Goal: Task Accomplishment & Management: Use online tool/utility

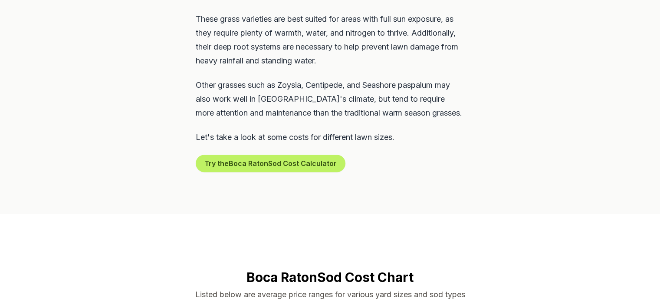
scroll to position [791, 0]
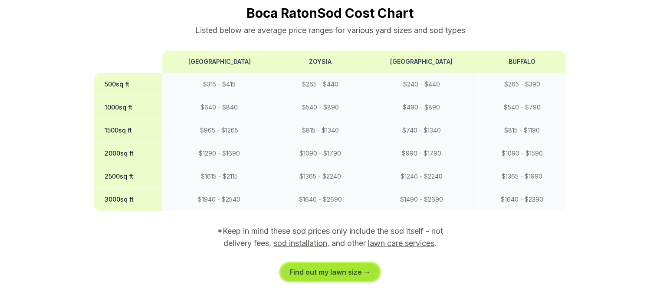
click at [349, 263] on link "Find out my lawn size →" at bounding box center [330, 271] width 98 height 17
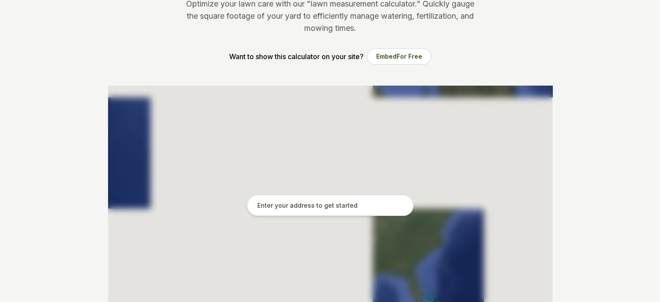
scroll to position [128, 0]
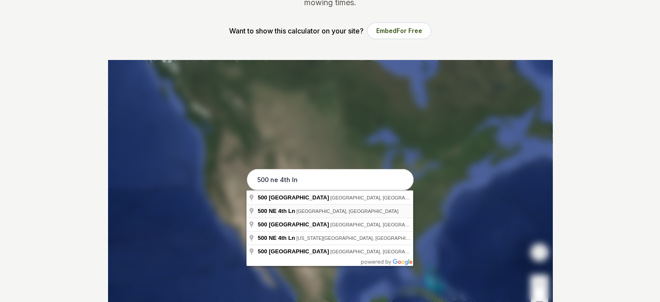
type input "[STREET_ADDRESS]"
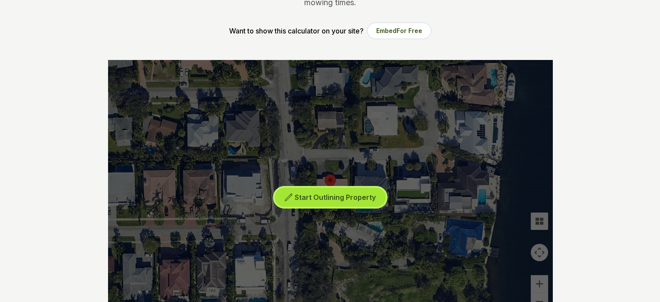
click at [330, 200] on span "Start Outlining Property" at bounding box center [335, 197] width 81 height 9
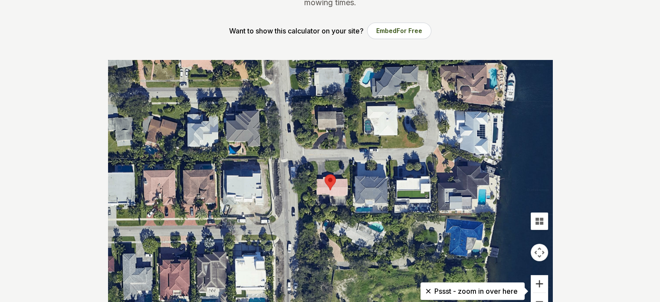
click at [539, 282] on button "Zoom in" at bounding box center [539, 283] width 17 height 17
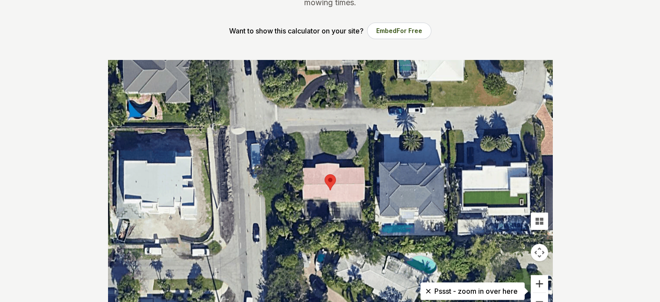
click at [538, 282] on button "Zoom in" at bounding box center [539, 283] width 17 height 17
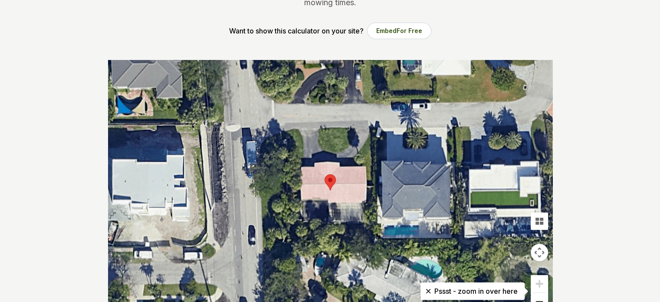
scroll to position [136, 0]
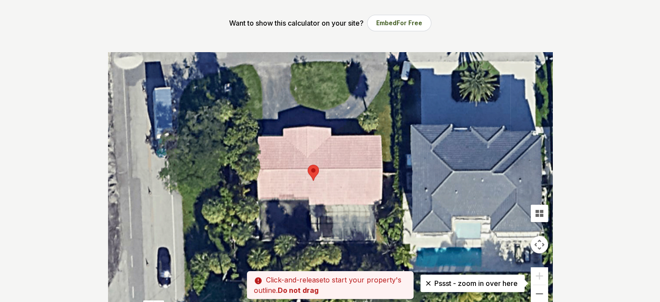
drag, startPoint x: 237, startPoint y: 65, endPoint x: 223, endPoint y: 66, distance: 14.3
click at [223, 66] on div at bounding box center [330, 182] width 444 height 260
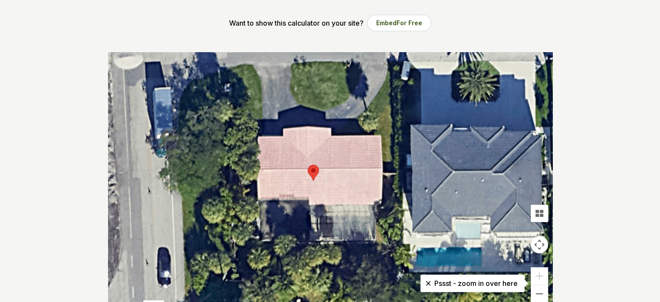
click at [221, 67] on div at bounding box center [330, 182] width 444 height 260
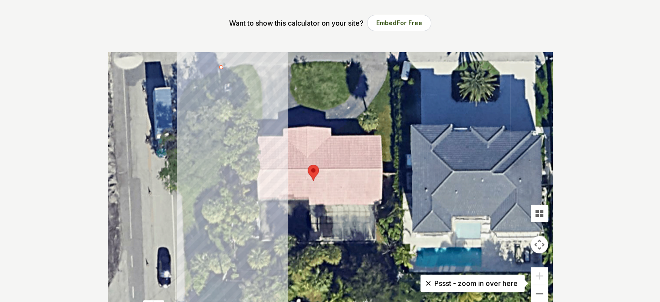
click at [266, 270] on div at bounding box center [330, 182] width 444 height 260
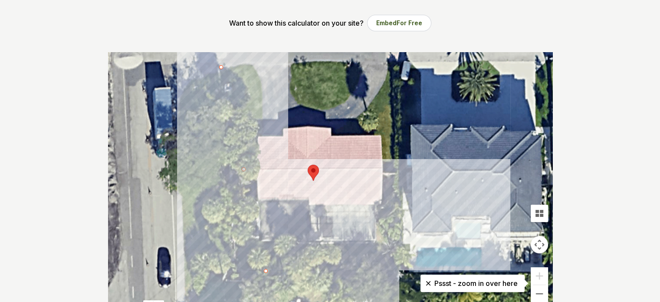
click at [399, 244] on div at bounding box center [330, 182] width 444 height 260
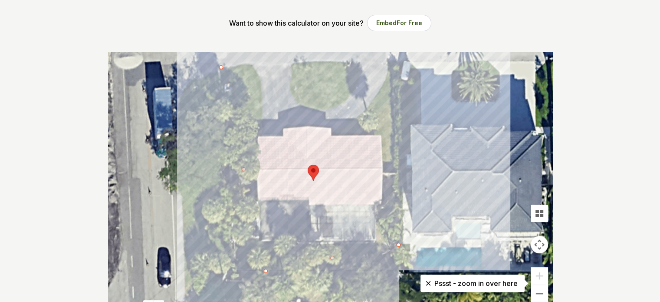
click at [392, 67] on div at bounding box center [330, 182] width 444 height 260
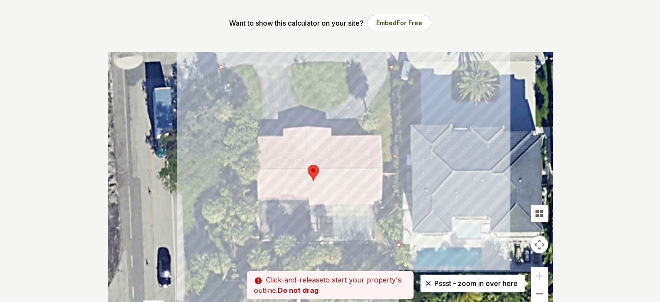
click at [348, 194] on div at bounding box center [330, 182] width 444 height 260
click at [321, 180] on div at bounding box center [330, 182] width 444 height 260
click at [319, 154] on div at bounding box center [330, 182] width 444 height 260
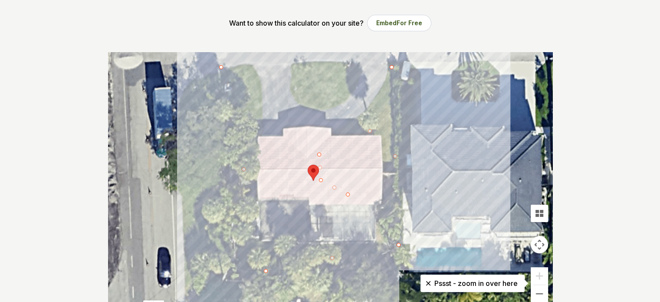
click at [329, 104] on div at bounding box center [330, 182] width 444 height 260
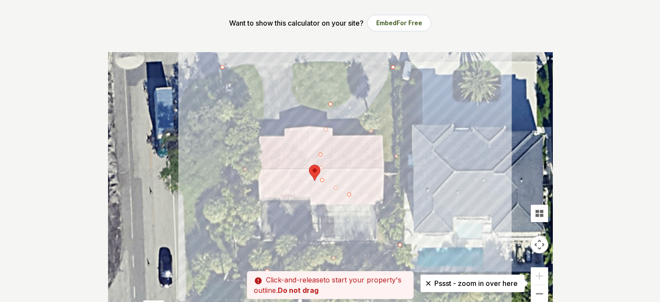
click at [424, 281] on icon at bounding box center [428, 283] width 9 height 9
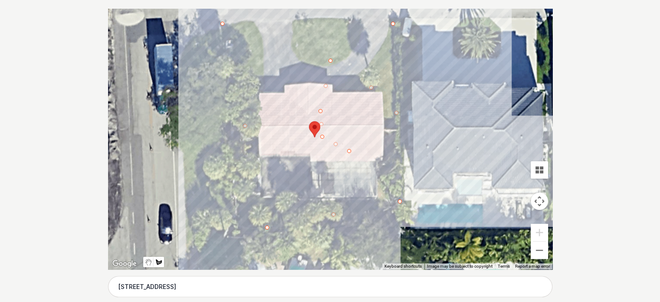
scroll to position [162, 0]
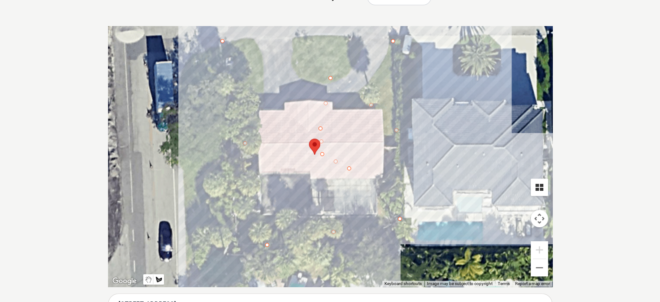
click at [536, 183] on button "Tilt map" at bounding box center [539, 186] width 17 height 17
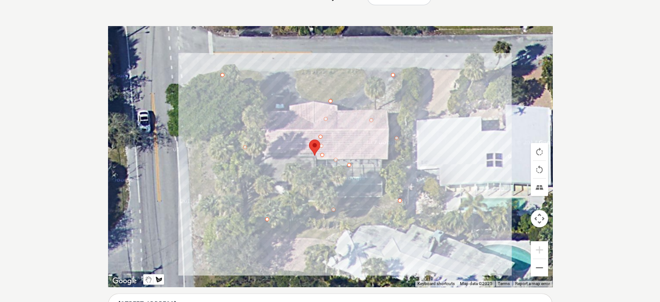
click at [298, 202] on div at bounding box center [330, 156] width 444 height 260
click at [300, 218] on div at bounding box center [330, 156] width 444 height 260
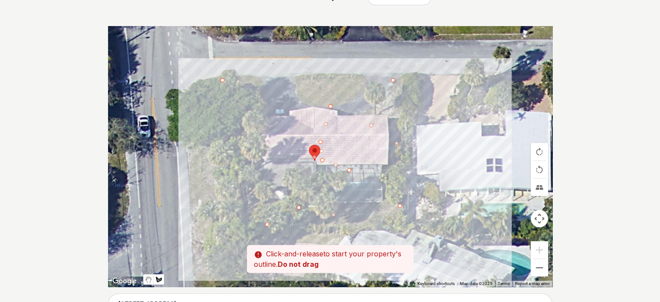
click at [306, 232] on div at bounding box center [330, 156] width 444 height 260
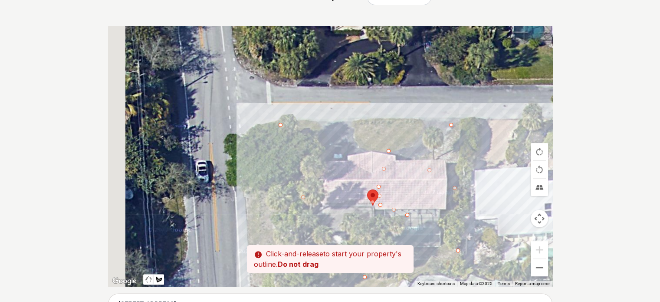
drag, startPoint x: 333, startPoint y: 172, endPoint x: 392, endPoint y: 218, distance: 74.2
click at [392, 218] on div at bounding box center [330, 156] width 444 height 260
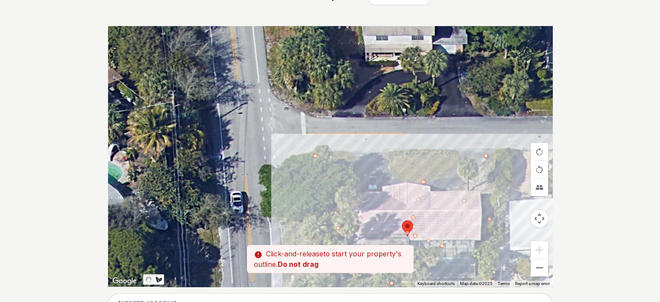
drag, startPoint x: 349, startPoint y: 180, endPoint x: 285, endPoint y: 131, distance: 79.9
click at [289, 135] on div at bounding box center [330, 156] width 444 height 260
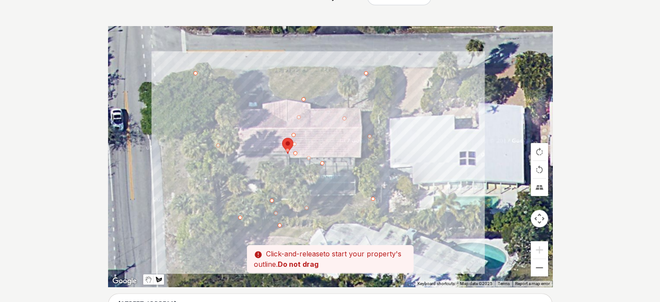
drag, startPoint x: 338, startPoint y: 162, endPoint x: 436, endPoint y: 246, distance: 128.9
click at [436, 246] on div at bounding box center [330, 156] width 444 height 260
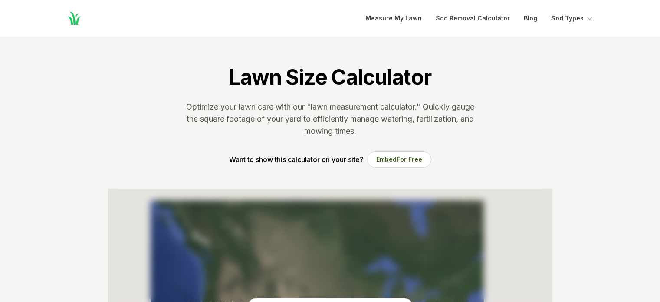
scroll to position [161, 0]
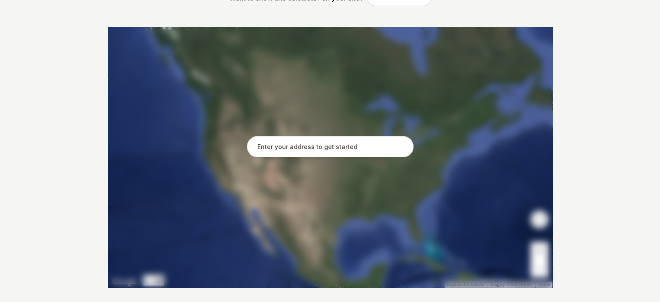
click at [290, 147] on input "text" at bounding box center [330, 147] width 167 height 22
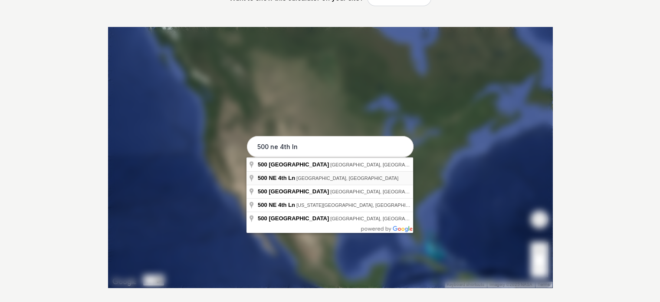
type input "[STREET_ADDRESS]"
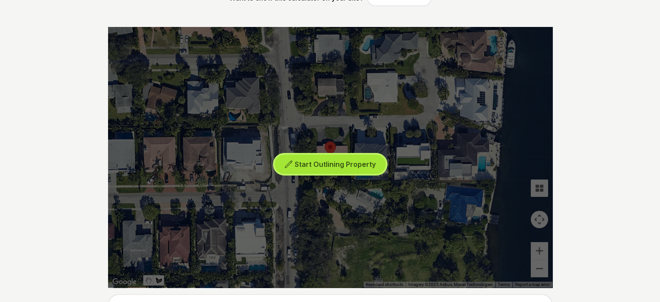
click at [344, 162] on span "Start Outlining Property" at bounding box center [335, 164] width 81 height 9
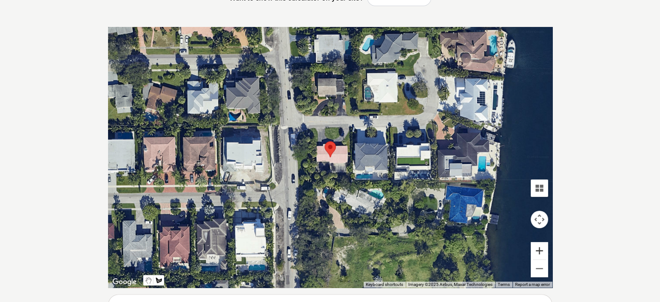
click at [539, 249] on button "Zoom in" at bounding box center [539, 250] width 17 height 17
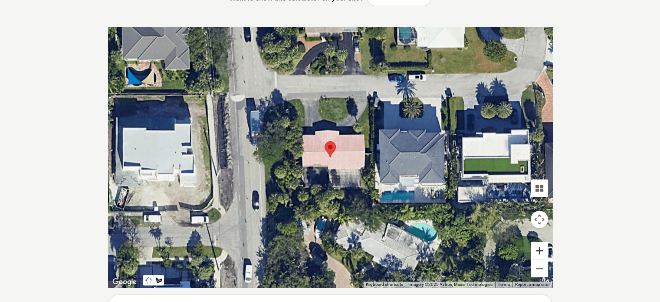
click at [540, 249] on button "Zoom in" at bounding box center [539, 250] width 17 height 17
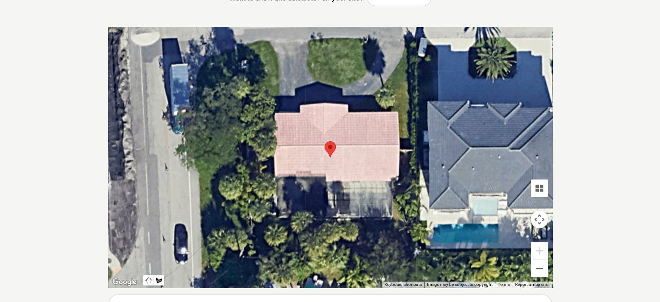
click at [202, 245] on div at bounding box center [330, 157] width 444 height 260
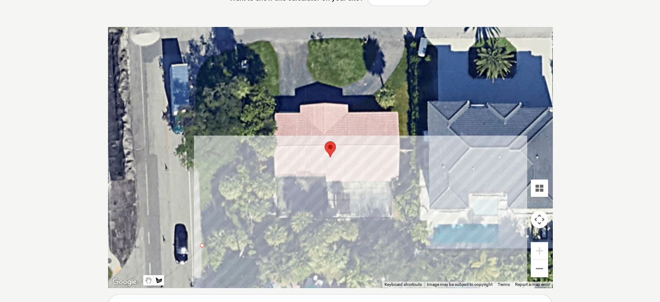
click at [417, 245] on div at bounding box center [330, 157] width 444 height 260
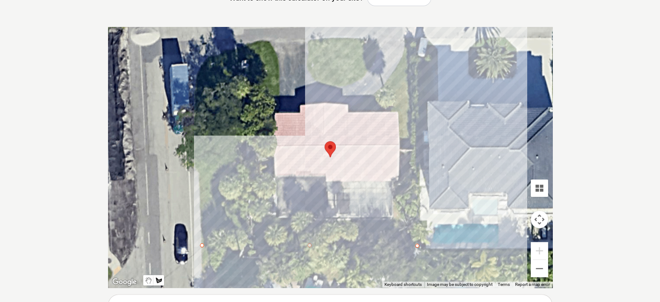
click at [418, 39] on div at bounding box center [330, 157] width 444 height 260
click at [404, 39] on div at bounding box center [330, 157] width 444 height 260
click at [404, 56] on div at bounding box center [330, 157] width 444 height 260
click at [358, 111] on div at bounding box center [330, 157] width 444 height 260
click at [398, 111] on div at bounding box center [330, 157] width 444 height 260
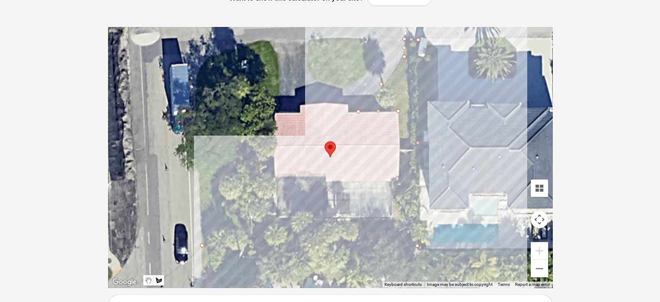
click at [398, 218] on div at bounding box center [330, 157] width 444 height 260
click at [274, 222] on div at bounding box center [330, 157] width 444 height 260
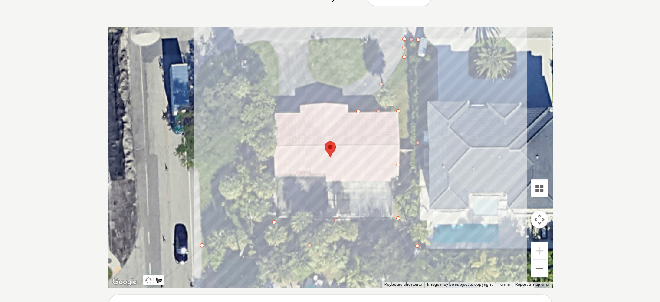
click at [279, 57] on div at bounding box center [330, 157] width 444 height 260
click at [269, 39] on div at bounding box center [330, 157] width 444 height 260
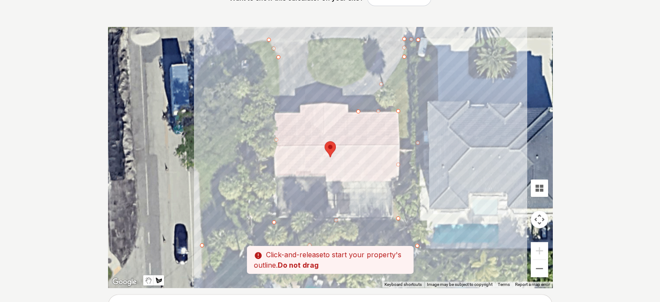
click at [205, 60] on div at bounding box center [330, 157] width 444 height 260
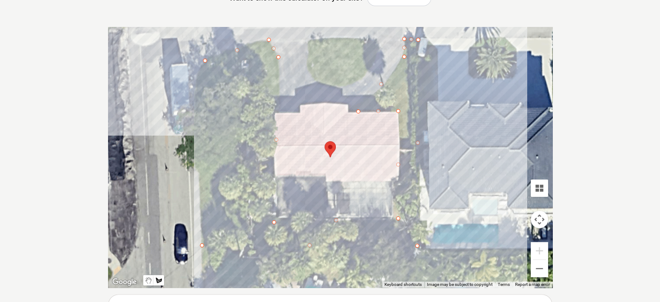
click at [199, 70] on div at bounding box center [330, 157] width 444 height 260
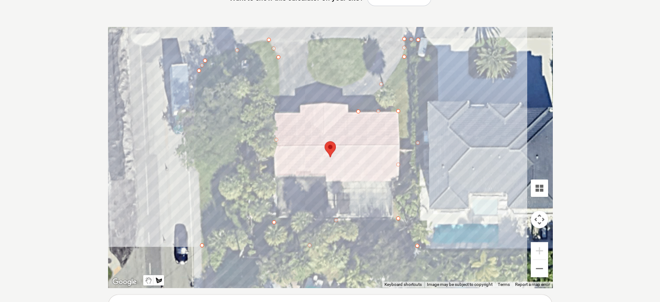
click at [202, 244] on div at bounding box center [330, 157] width 444 height 260
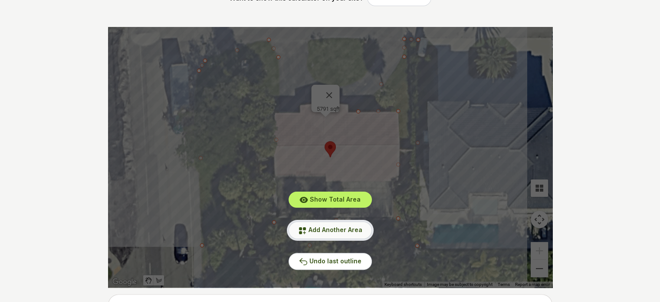
click at [321, 230] on span "Add Another Area" at bounding box center [335, 229] width 54 height 7
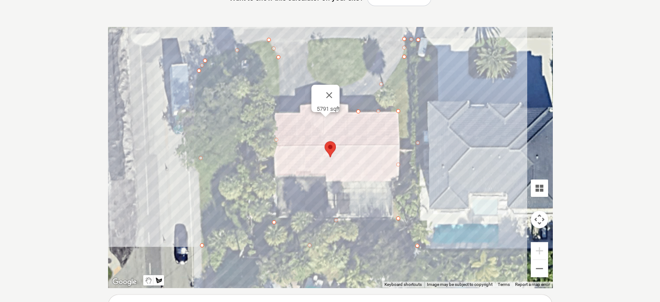
click at [307, 39] on div at bounding box center [330, 157] width 444 height 260
click at [316, 85] on div at bounding box center [317, 95] width 2 height 21
drag, startPoint x: 321, startPoint y: 100, endPoint x: 330, endPoint y: 118, distance: 19.6
click at [331, 157] on div "5791 sqft" at bounding box center [552, 157] width 444 height 0
click at [332, 89] on button "Close" at bounding box center [328, 95] width 21 height 21
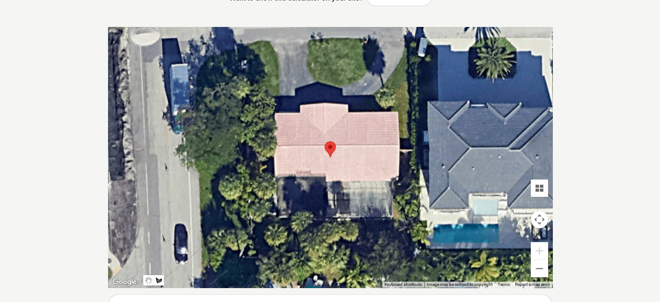
click at [308, 39] on div at bounding box center [330, 157] width 444 height 260
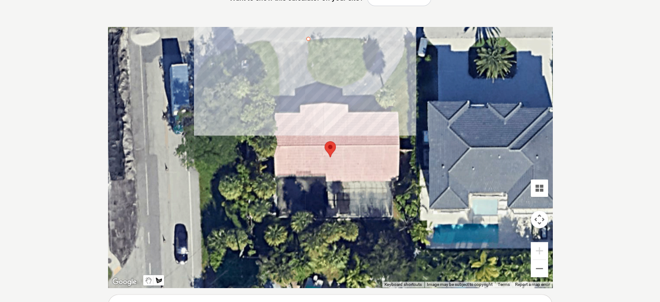
click at [367, 38] on div at bounding box center [330, 157] width 444 height 260
click at [379, 38] on div at bounding box center [330, 157] width 444 height 260
click at [376, 58] on div at bounding box center [330, 157] width 444 height 260
click at [362, 79] on div at bounding box center [330, 157] width 444 height 260
click at [343, 88] on div at bounding box center [330, 157] width 444 height 260
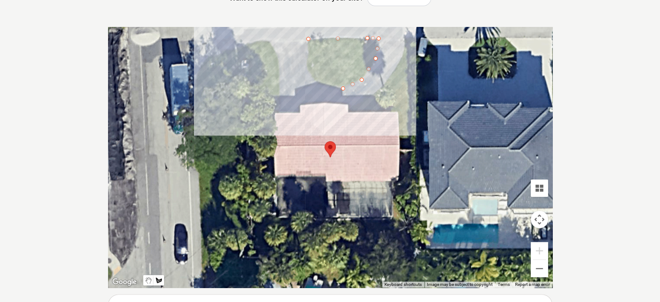
click at [316, 79] on div at bounding box center [330, 157] width 444 height 260
click at [307, 63] on div at bounding box center [330, 157] width 444 height 260
click at [308, 39] on div at bounding box center [330, 157] width 444 height 260
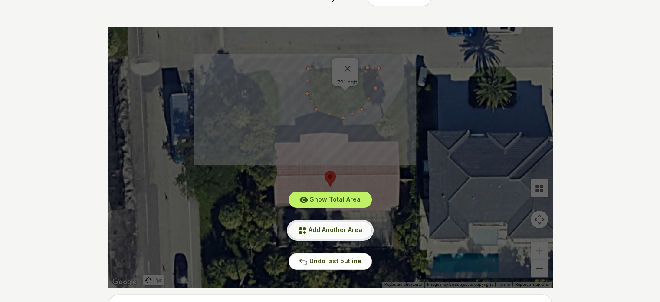
click at [332, 229] on span "Add Another Area" at bounding box center [335, 229] width 54 height 7
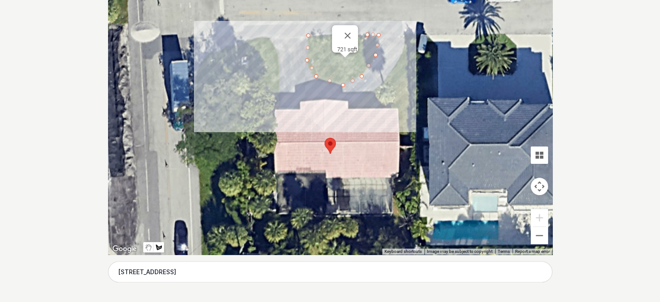
scroll to position [197, 0]
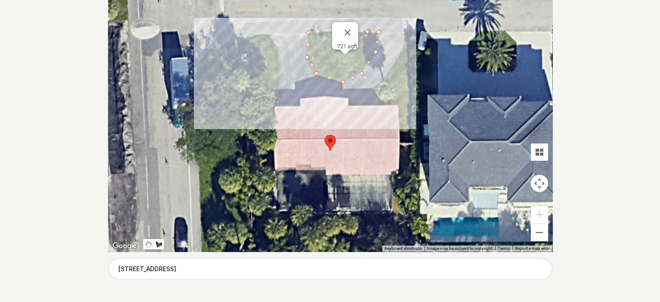
click at [196, 69] on div at bounding box center [330, 121] width 444 height 260
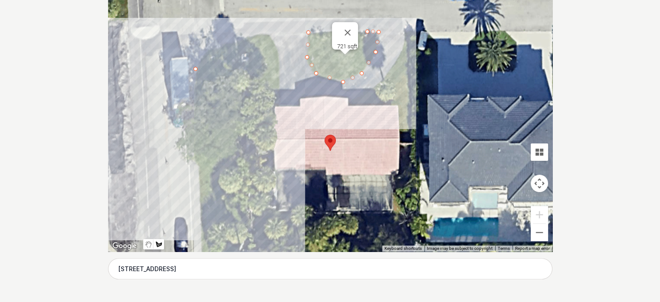
click at [203, 238] on div at bounding box center [330, 121] width 444 height 260
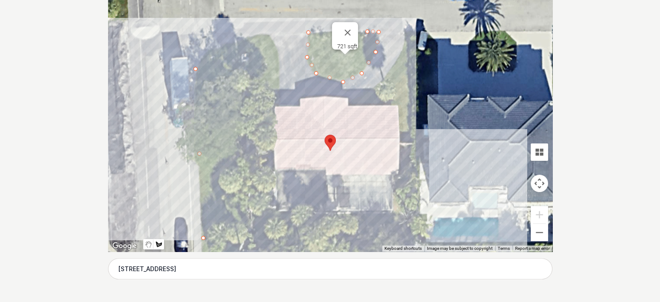
click at [420, 239] on div at bounding box center [330, 121] width 444 height 260
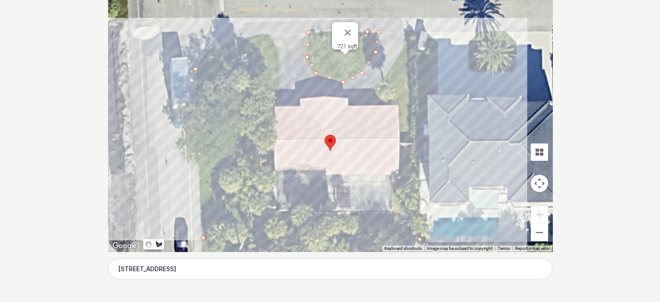
click at [418, 33] on div at bounding box center [330, 121] width 444 height 260
click at [406, 34] on div at bounding box center [330, 121] width 444 height 260
click at [402, 53] on div at bounding box center [330, 121] width 444 height 260
click at [383, 80] on div at bounding box center [330, 121] width 444 height 260
click at [356, 105] on div at bounding box center [330, 121] width 444 height 260
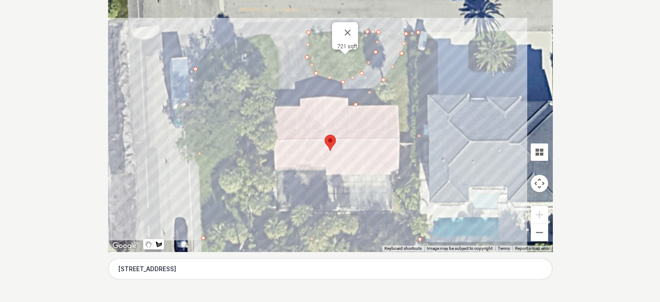
click at [397, 104] on div at bounding box center [330, 121] width 444 height 260
click at [399, 173] on div at bounding box center [330, 121] width 444 height 260
click at [390, 174] on div at bounding box center [330, 121] width 444 height 260
click at [391, 211] on div at bounding box center [330, 121] width 444 height 260
click at [275, 213] on div at bounding box center [330, 121] width 444 height 260
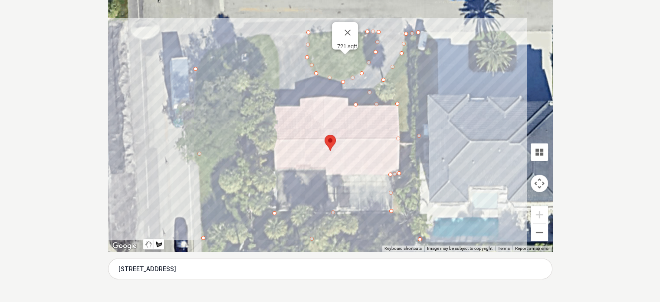
click at [273, 105] on div at bounding box center [330, 121] width 444 height 260
click at [277, 104] on div at bounding box center [330, 121] width 444 height 260
click at [279, 65] on div at bounding box center [330, 121] width 444 height 260
click at [277, 49] on div at bounding box center [330, 121] width 444 height 260
click at [269, 33] on div at bounding box center [330, 121] width 444 height 260
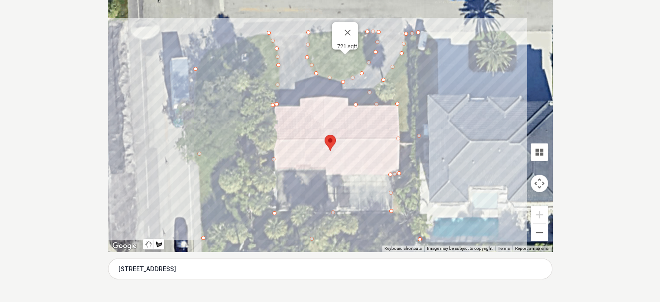
click at [252, 35] on div at bounding box center [330, 121] width 444 height 260
click at [209, 50] on div at bounding box center [330, 121] width 444 height 260
click at [195, 68] on div at bounding box center [330, 121] width 444 height 260
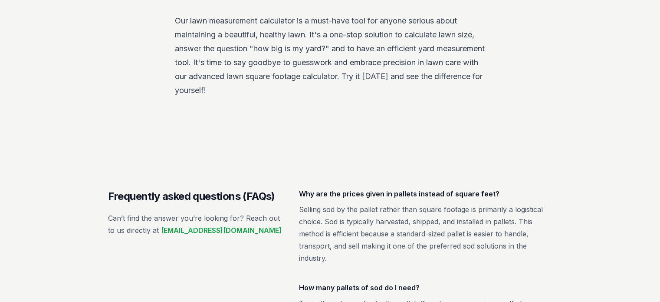
scroll to position [1268, 0]
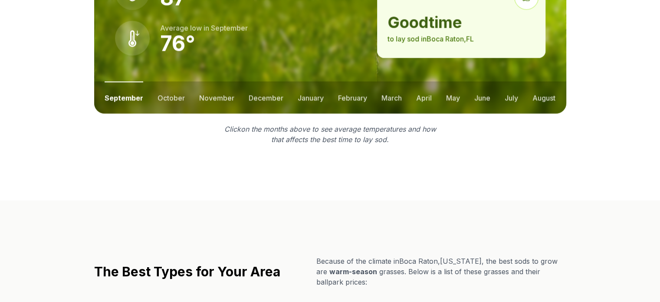
scroll to position [1222, 0]
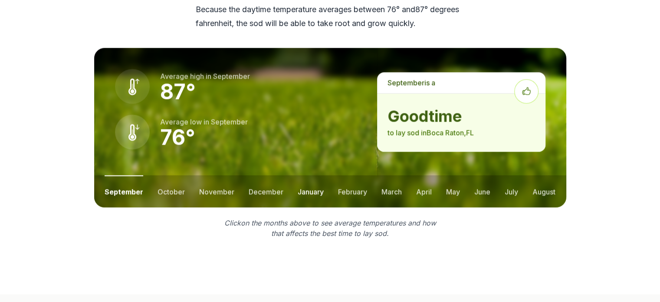
click at [306, 175] on button "january" at bounding box center [311, 191] width 26 height 32
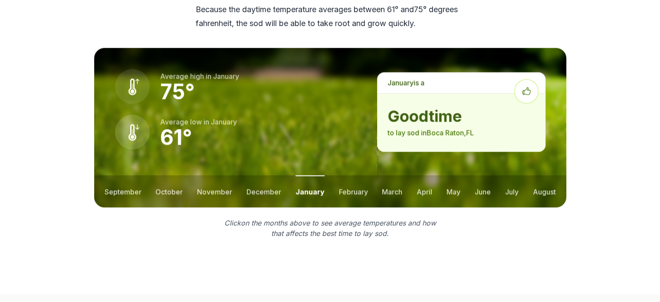
click at [334, 175] on ul "september october november december january february march april may june july …" at bounding box center [330, 191] width 472 height 32
click at [347, 175] on button "february" at bounding box center [353, 191] width 29 height 32
click at [385, 175] on button "march" at bounding box center [392, 191] width 20 height 32
click at [486, 175] on button "june" at bounding box center [483, 191] width 16 height 32
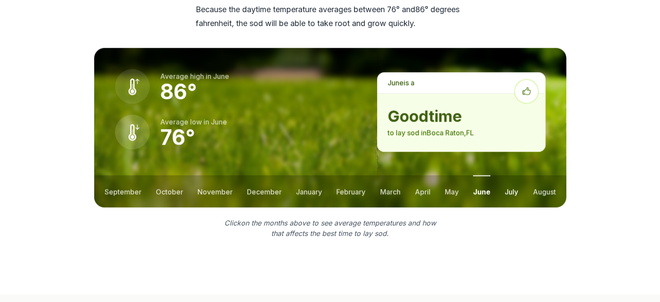
click at [506, 175] on button "july" at bounding box center [511, 191] width 13 height 32
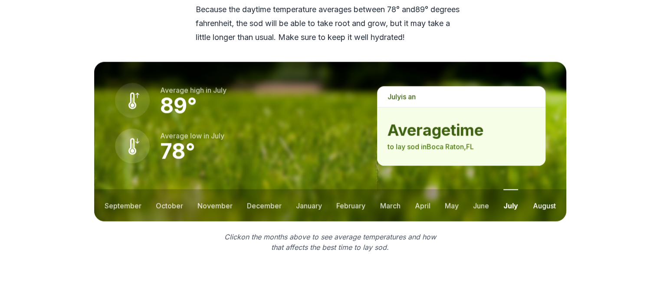
click at [534, 189] on button "august" at bounding box center [543, 205] width 23 height 32
click at [123, 189] on button "september" at bounding box center [123, 205] width 37 height 32
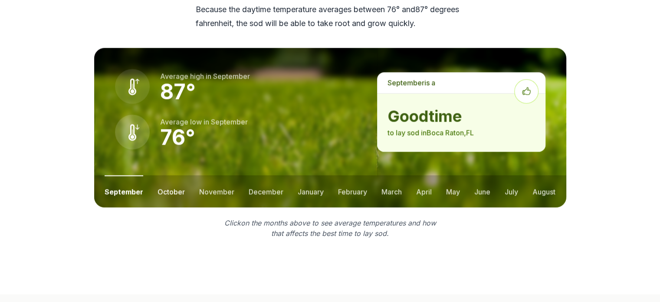
click at [163, 175] on button "october" at bounding box center [170, 191] width 27 height 32
click at [134, 175] on button "september" at bounding box center [123, 191] width 37 height 32
click at [233, 175] on ul "september october november december january february march april may june july …" at bounding box center [330, 191] width 472 height 32
click at [221, 175] on button "november" at bounding box center [216, 191] width 35 height 32
click at [262, 175] on button "december" at bounding box center [265, 191] width 35 height 32
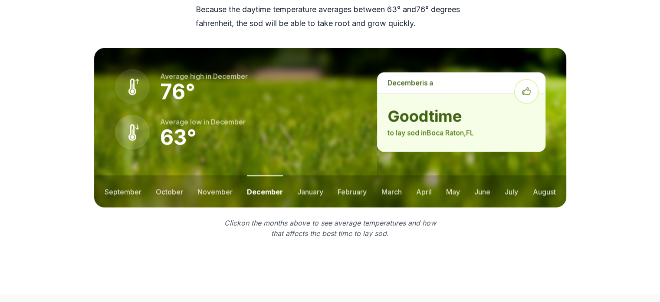
scroll to position [1485, 0]
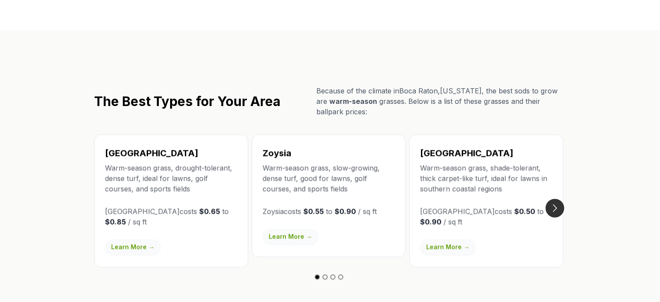
click at [555, 198] on button "Go to next slide" at bounding box center [554, 207] width 19 height 19
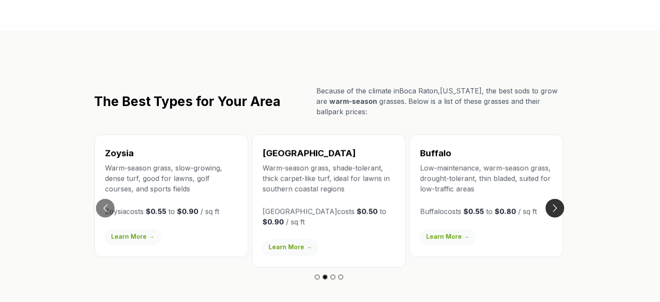
click at [555, 198] on button "Go to next slide" at bounding box center [554, 207] width 19 height 19
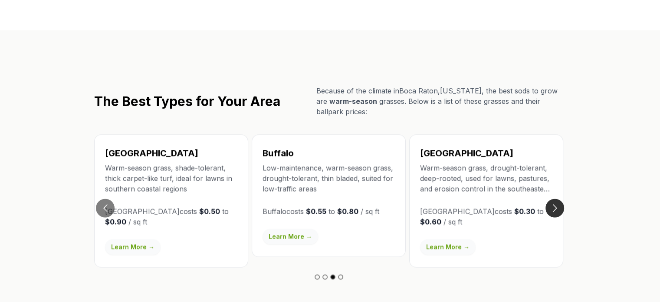
click at [555, 198] on button "Go to next slide" at bounding box center [554, 207] width 19 height 19
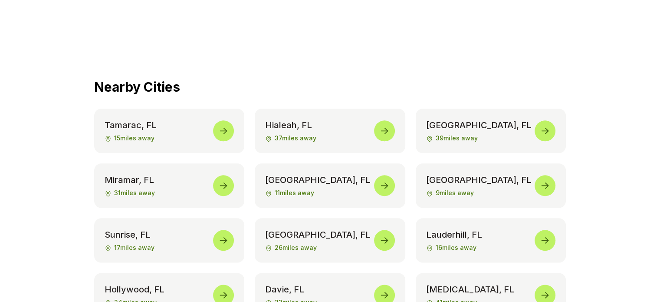
scroll to position [4295, 0]
